Goal: Task Accomplishment & Management: Use online tool/utility

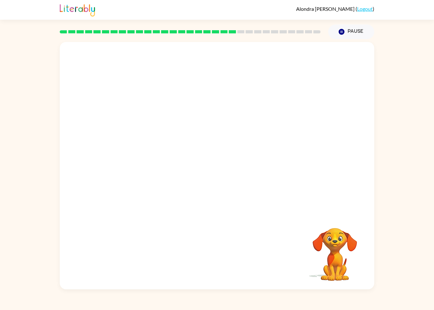
click at [407, 306] on div "[PERSON_NAME] ( Logout ) Pause Pause Your browser must support playing .mp4 fil…" at bounding box center [217, 155] width 434 height 310
click at [224, 162] on button "button" at bounding box center [217, 168] width 41 height 23
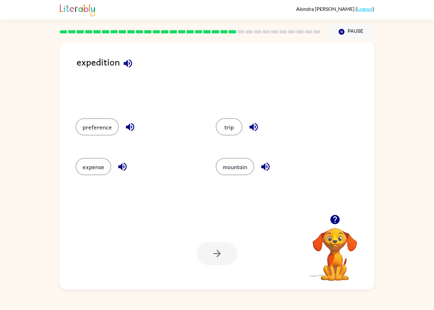
click at [226, 129] on button "trip" at bounding box center [229, 126] width 27 height 17
click at [227, 253] on button "button" at bounding box center [217, 253] width 41 height 23
click at [103, 156] on div "connection" at bounding box center [135, 166] width 144 height 40
click at [92, 168] on button "connection" at bounding box center [97, 166] width 43 height 17
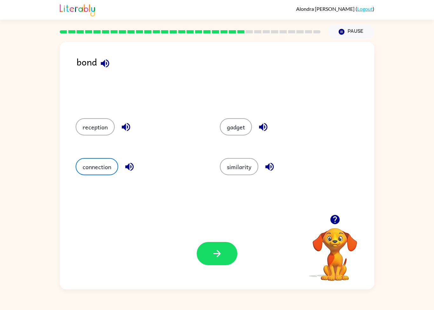
click at [217, 255] on icon "button" at bounding box center [216, 253] width 11 height 11
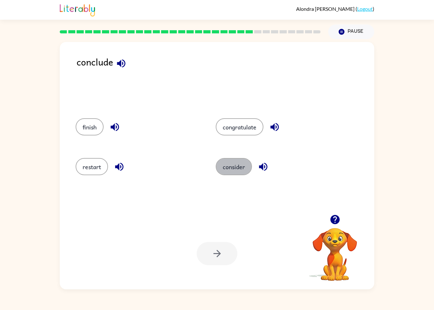
click at [233, 163] on button "consider" at bounding box center [234, 166] width 36 height 17
click at [233, 168] on button "consider" at bounding box center [234, 166] width 36 height 17
click at [221, 253] on icon "button" at bounding box center [216, 253] width 11 height 11
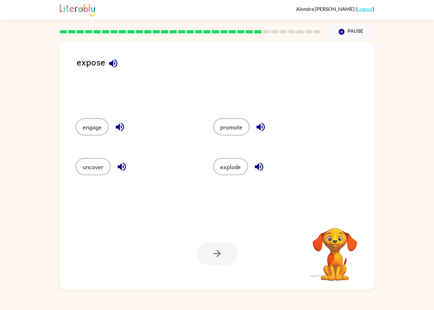
click at [243, 165] on button "explode" at bounding box center [230, 166] width 35 height 17
click at [96, 167] on button "uncover" at bounding box center [93, 166] width 35 height 17
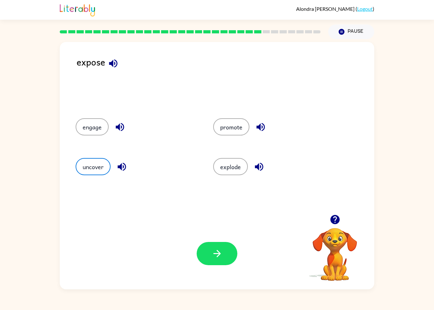
click at [222, 256] on icon "button" at bounding box center [216, 253] width 11 height 11
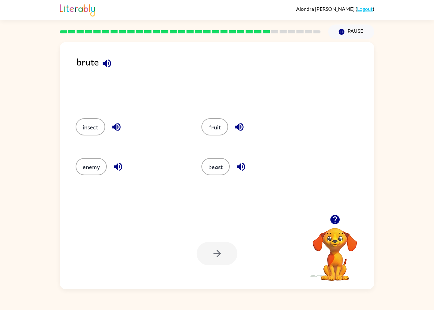
click at [222, 163] on button "beast" at bounding box center [215, 166] width 28 height 17
click at [220, 253] on icon "button" at bounding box center [216, 253] width 11 height 11
click at [229, 174] on button "struggle" at bounding box center [227, 166] width 36 height 17
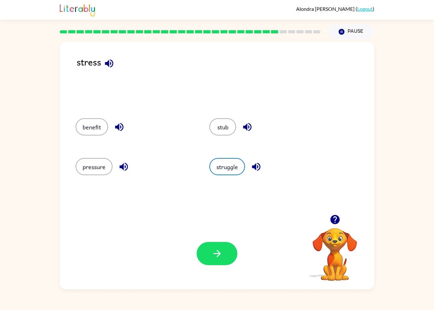
click at [219, 250] on icon "button" at bounding box center [216, 253] width 11 height 11
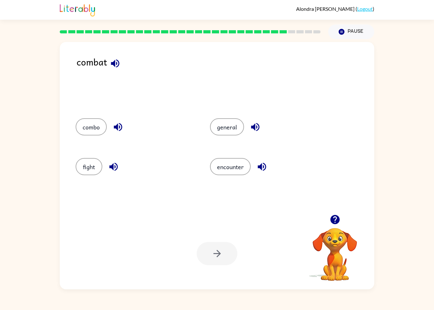
click at [235, 159] on button "encounter" at bounding box center [230, 166] width 41 height 17
click at [214, 254] on icon "button" at bounding box center [216, 253] width 11 height 11
click at [229, 163] on button "relevant" at bounding box center [225, 166] width 36 height 17
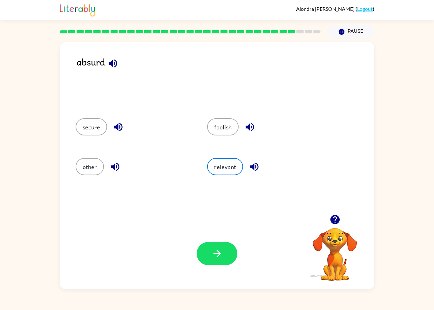
click at [217, 252] on icon "button" at bounding box center [216, 253] width 11 height 11
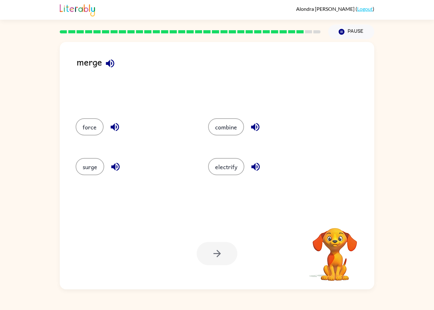
click at [234, 127] on button "combine" at bounding box center [226, 126] width 36 height 17
click at [222, 256] on icon "button" at bounding box center [216, 253] width 11 height 11
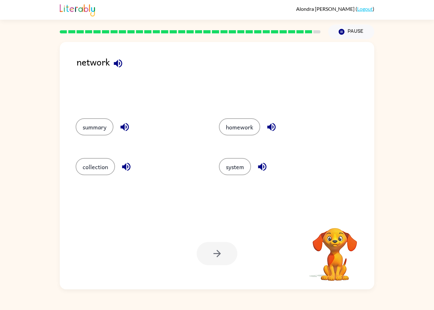
click at [230, 172] on button "system" at bounding box center [235, 166] width 32 height 17
click at [218, 255] on icon "button" at bounding box center [216, 253] width 11 height 11
